Goal: Task Accomplishment & Management: Manage account settings

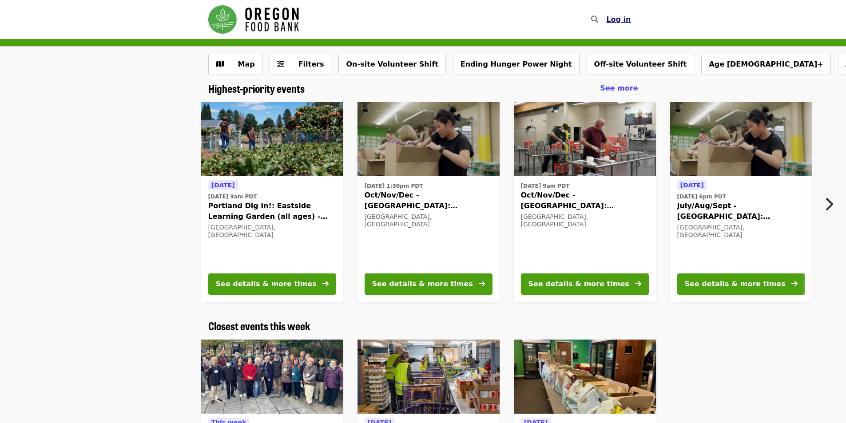
click at [618, 20] on span "Log in" at bounding box center [618, 19] width 24 height 8
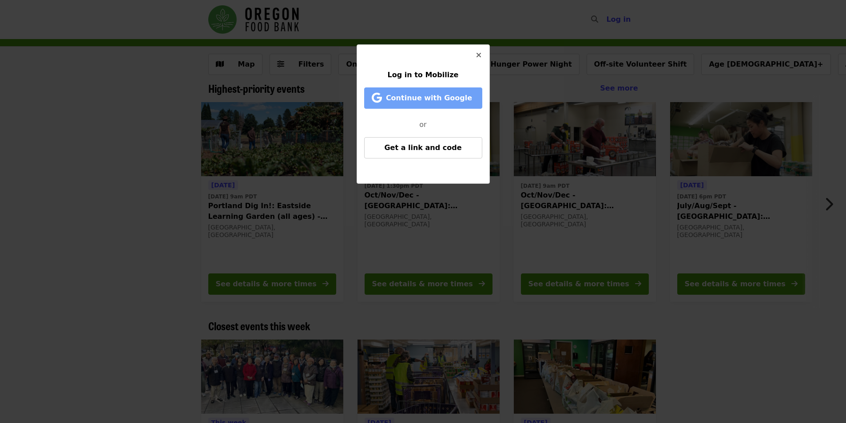
click at [423, 95] on span "Continue with Google" at bounding box center [429, 98] width 86 height 8
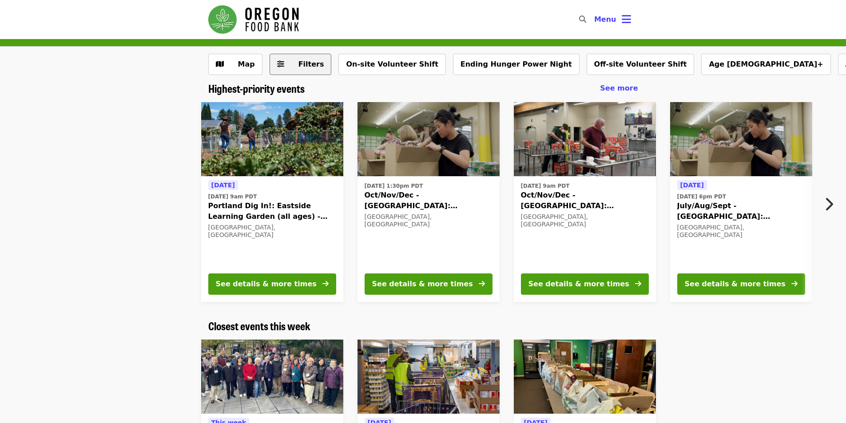
click at [295, 70] on button "Filters" at bounding box center [301, 64] width 62 height 21
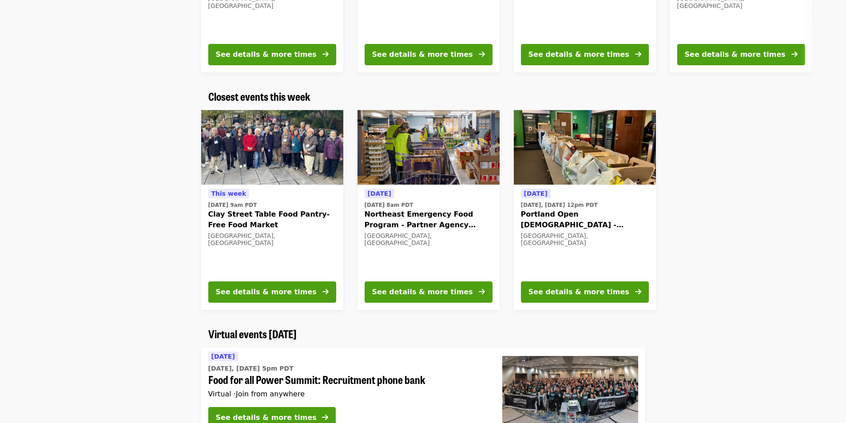
scroll to position [666, 0]
